Goal: Task Accomplishment & Management: Manage account settings

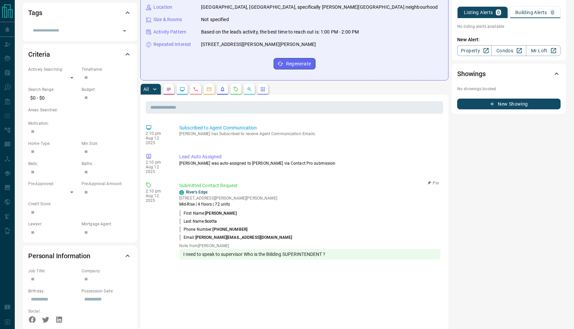
scroll to position [156, 0]
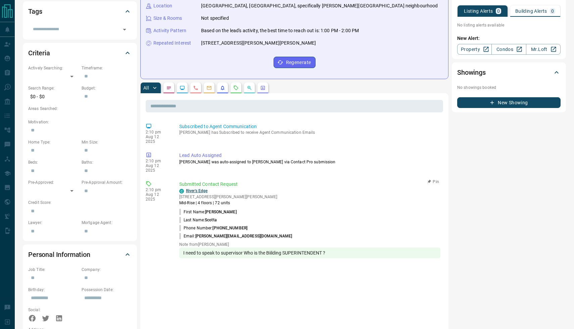
click at [193, 189] on link "River's Edge" at bounding box center [196, 191] width 21 height 5
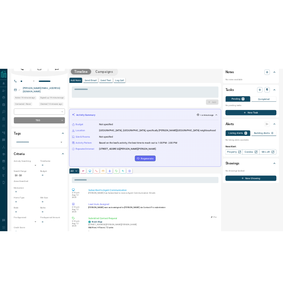
scroll to position [0, 0]
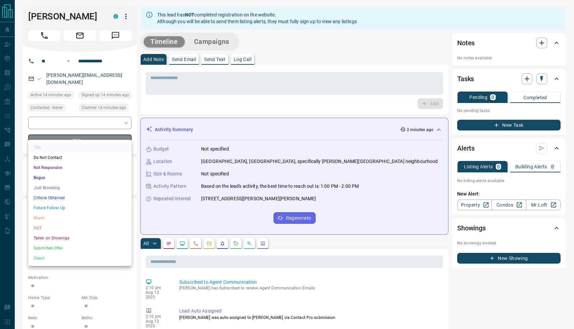
click at [66, 159] on li "Do Not Contact" at bounding box center [79, 158] width 103 height 10
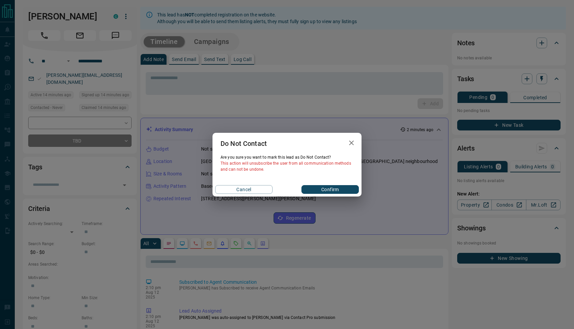
click at [352, 144] on icon "button" at bounding box center [352, 143] width 8 height 8
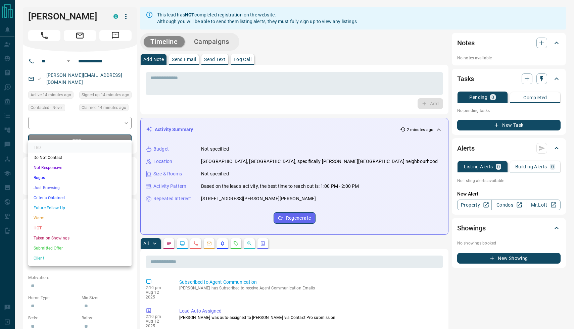
click at [64, 179] on li "Bogus" at bounding box center [79, 178] width 103 height 10
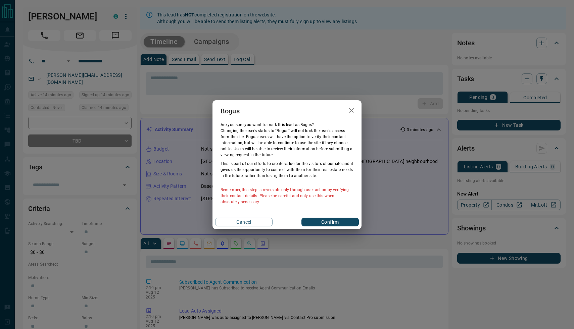
click at [332, 225] on button "Confirm" at bounding box center [330, 222] width 57 height 9
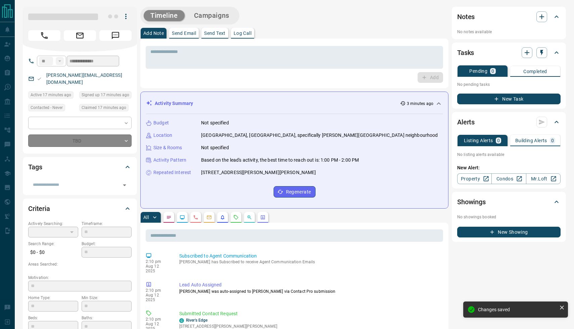
type input "**********"
type input "*"
